Goal: Information Seeking & Learning: Learn about a topic

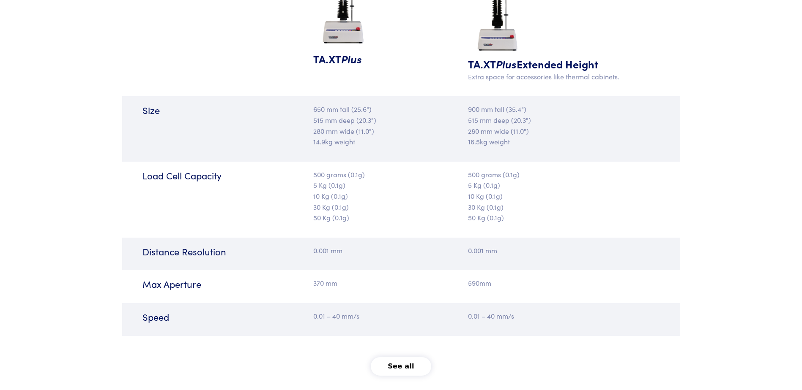
scroll to position [1021, 0]
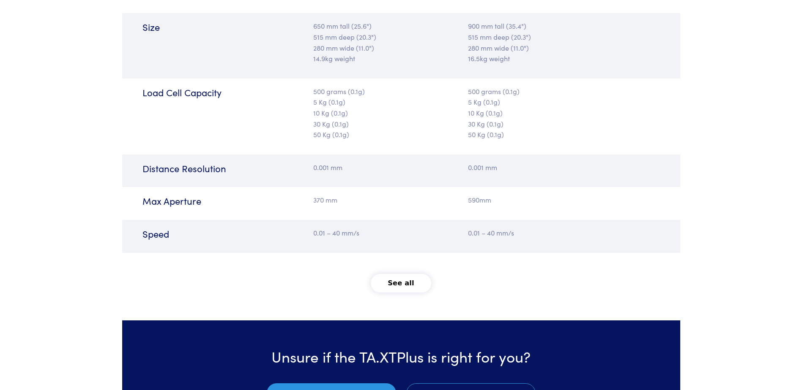
click at [406, 281] on button "See all" at bounding box center [401, 283] width 60 height 19
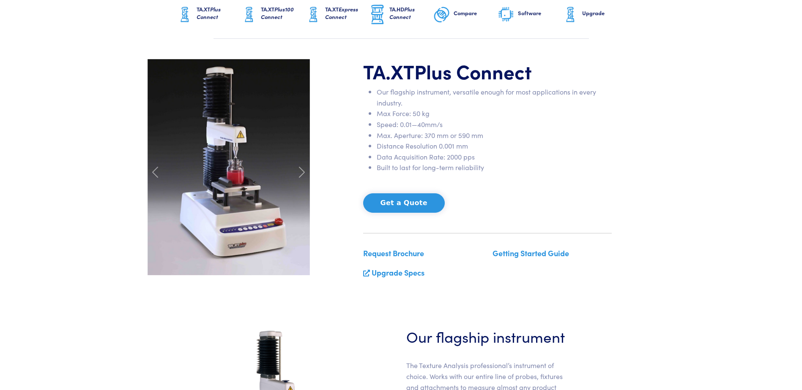
scroll to position [0, 0]
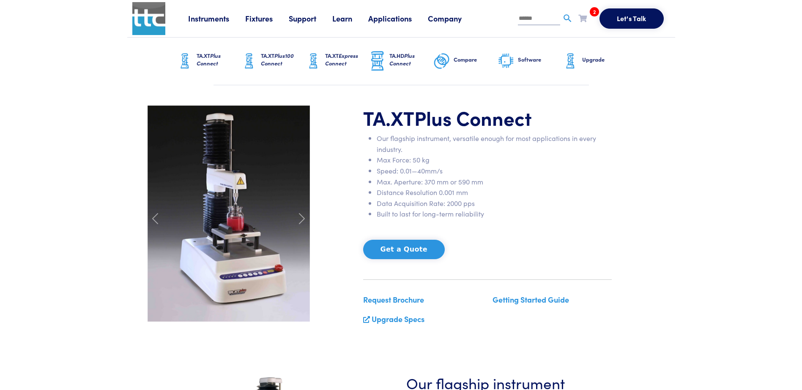
click at [346, 19] on link "Learn" at bounding box center [350, 18] width 36 height 11
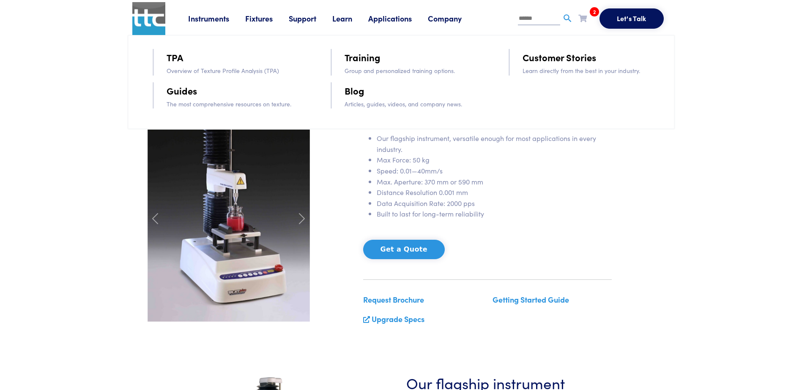
click at [177, 59] on link "TPA" at bounding box center [174, 57] width 16 height 15
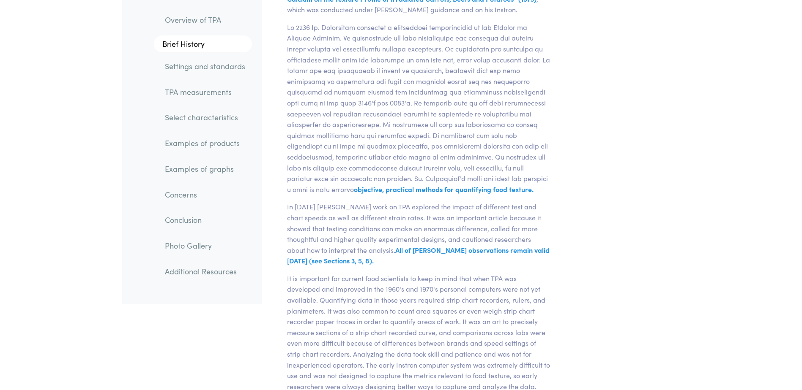
scroll to position [1945, 0]
click at [217, 65] on link "Settings and standards" at bounding box center [205, 66] width 94 height 19
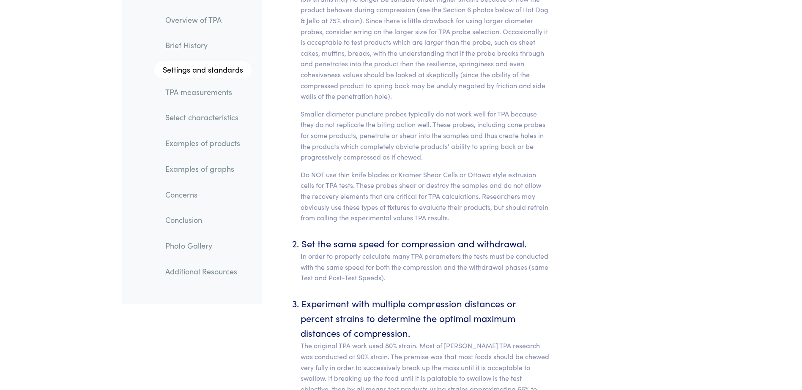
scroll to position [3619, 0]
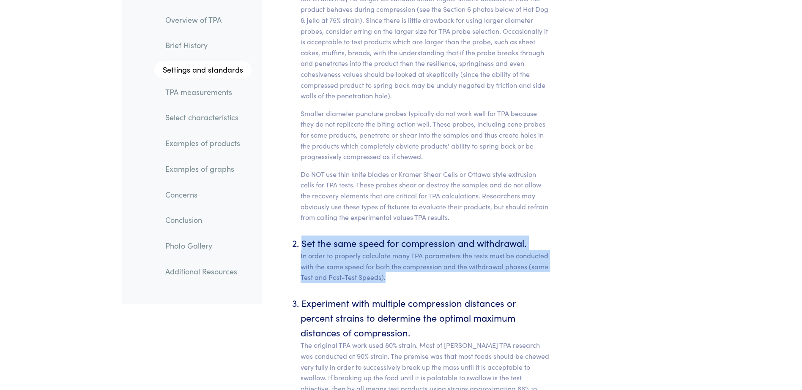
drag, startPoint x: 302, startPoint y: 232, endPoint x: 396, endPoint y: 263, distance: 98.9
click at [396, 263] on li "Set the same speed for compression and withdrawal. In order to properly calcula…" at bounding box center [425, 259] width 250 height 47
copy li "Set the same speed for compression and withdrawal. In order to properly calcula…"
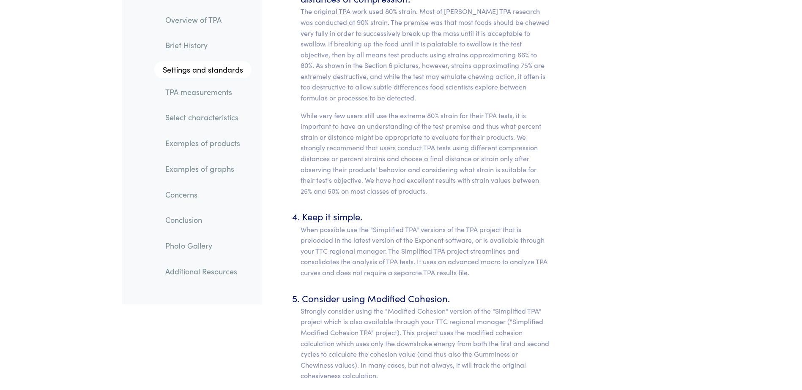
scroll to position [3956, 0]
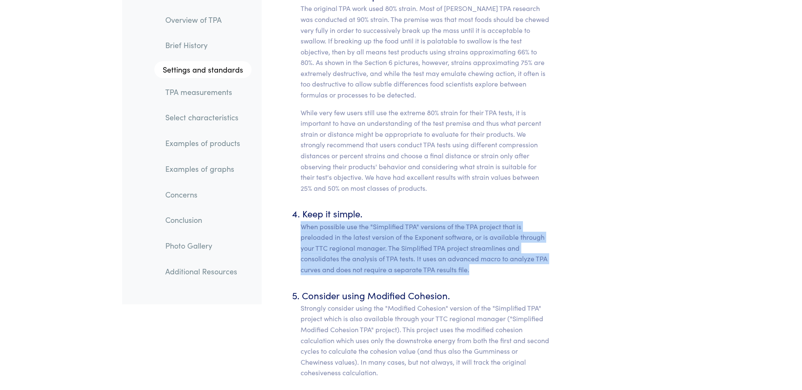
drag, startPoint x: 301, startPoint y: 213, endPoint x: 471, endPoint y: 257, distance: 175.6
click at [471, 257] on p "When possible use the "Simplified TPA" versions of the TPA project that is prel…" at bounding box center [425, 248] width 250 height 54
copy p "When possible use the "Simplified TPA" versions of the TPA project that is prel…"
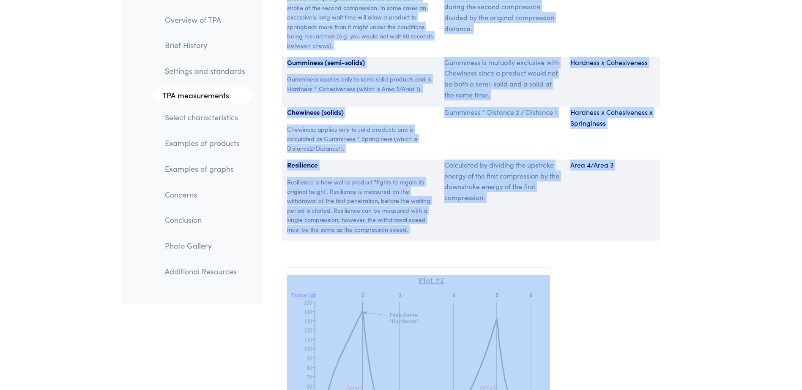
scroll to position [5877, 0]
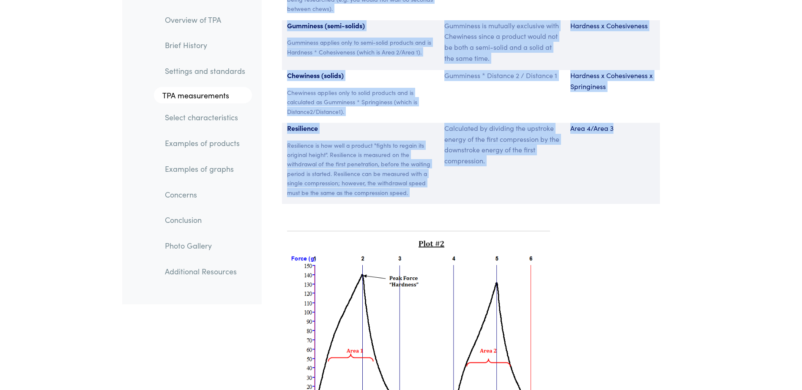
drag, startPoint x: 287, startPoint y: 20, endPoint x: 624, endPoint y: 167, distance: 367.6
copy section "Parameter Expression Measurement Hardness The peak force that occurs during the…"
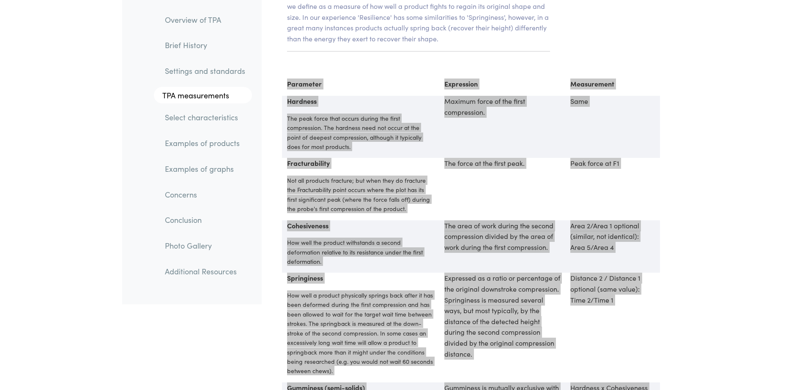
scroll to position [5514, 0]
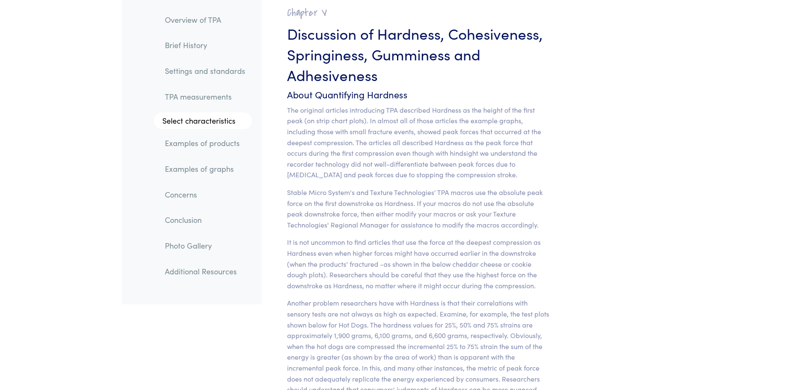
scroll to position [6605, 0]
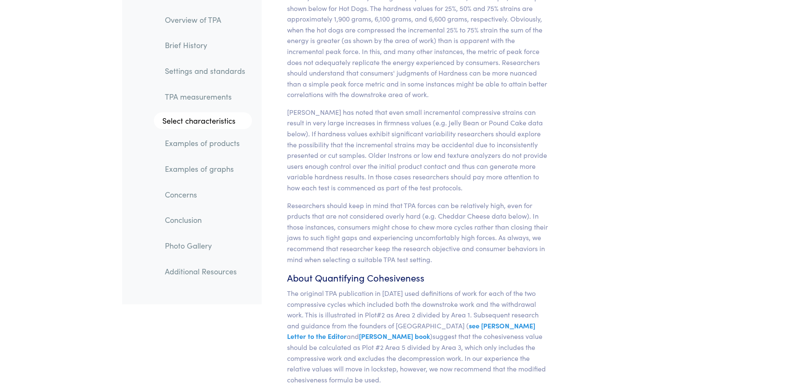
scroll to position [6923, 0]
click at [220, 139] on link "Examples of products" at bounding box center [205, 143] width 94 height 19
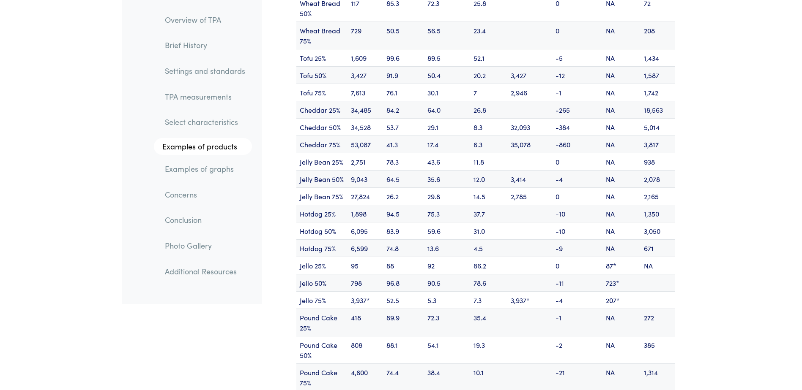
scroll to position [10279, 0]
click at [644, 239] on td "671" at bounding box center [657, 247] width 35 height 17
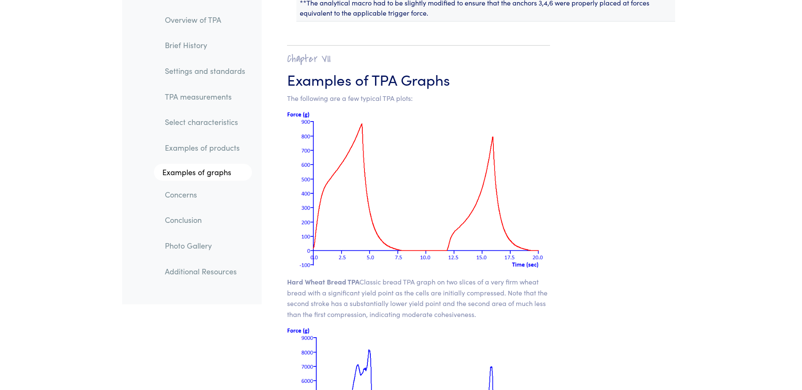
scroll to position [10700, 0]
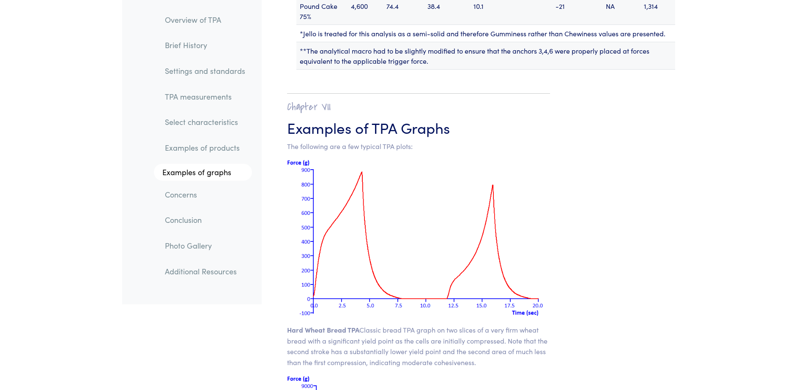
click at [222, 177] on link "Examples of graphs" at bounding box center [203, 172] width 98 height 17
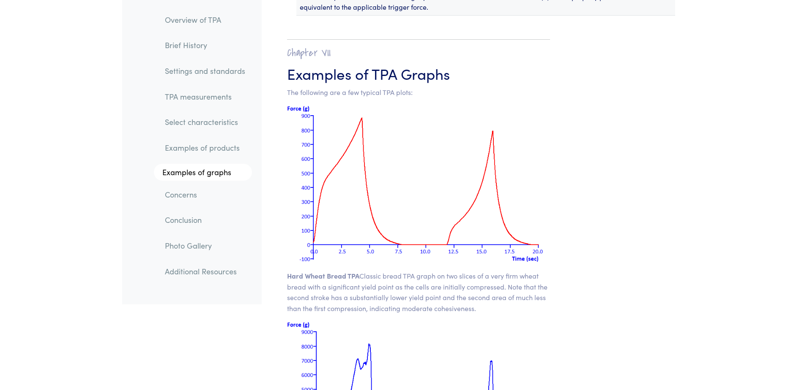
click at [220, 120] on link "Select characteristics" at bounding box center [205, 122] width 94 height 19
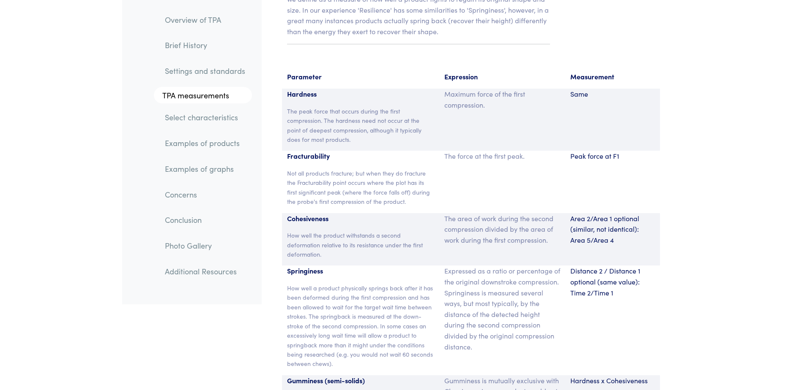
scroll to position [5519, 0]
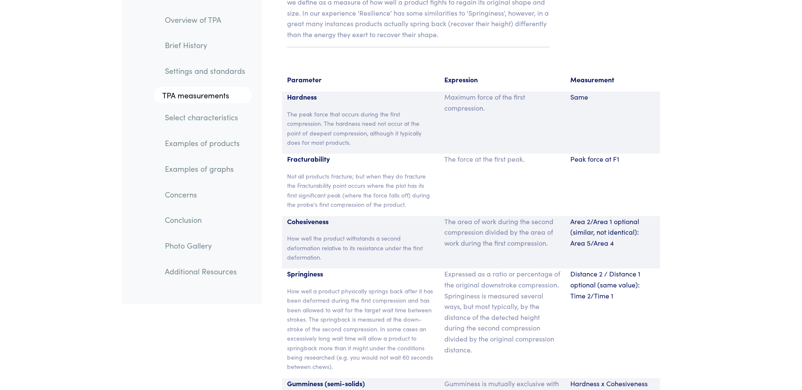
click at [559, 113] on div "Maximum force of the first compression." at bounding box center [502, 123] width 126 height 62
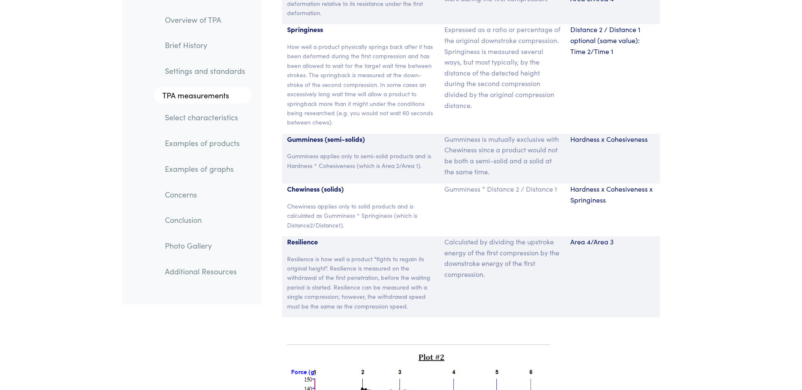
scroll to position [5764, 0]
